Goal: Find specific page/section: Find specific page/section

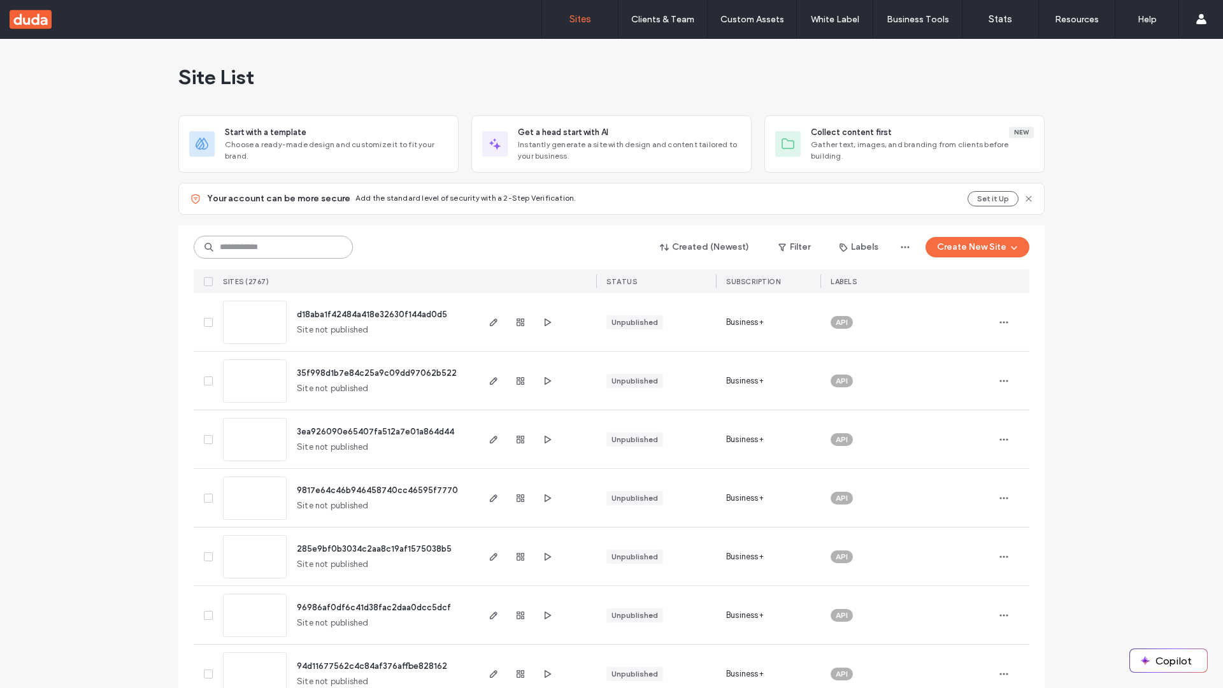
click at [273, 247] on input at bounding box center [273, 247] width 159 height 23
type input "**********"
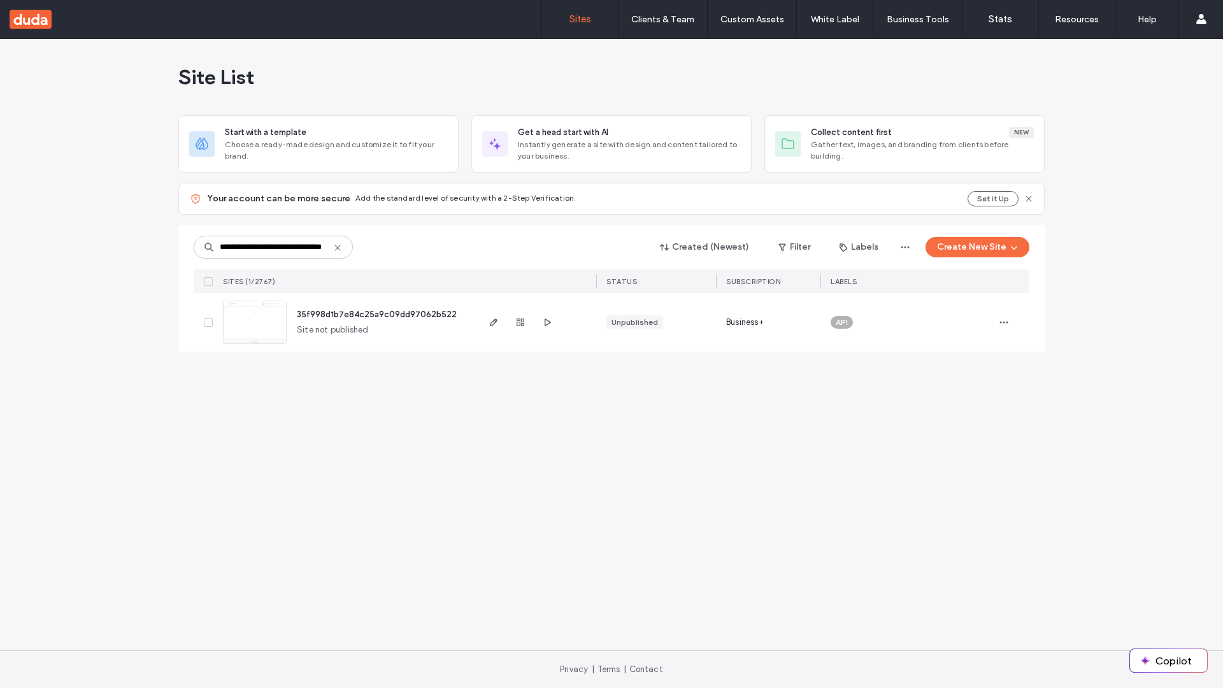
click at [377, 314] on span "35f998d1b7e84c25a9c09dd97062b522" at bounding box center [377, 315] width 160 height 10
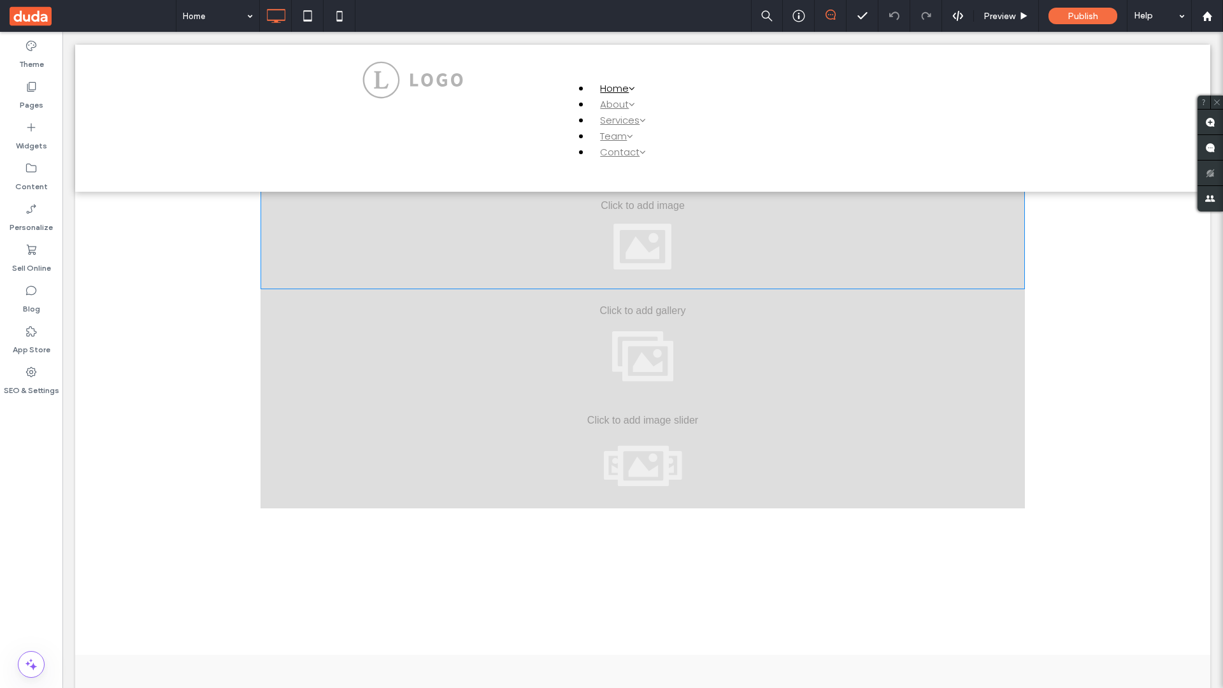
click at [643, 234] on div at bounding box center [642, 235] width 764 height 110
